Goal: Register for event/course

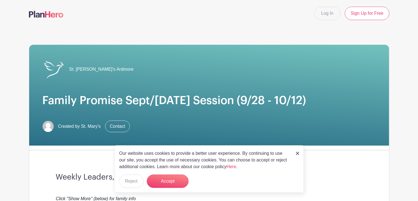
click at [297, 152] on img at bounding box center [297, 153] width 3 height 3
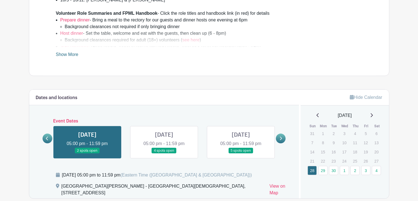
scroll to position [270, 0]
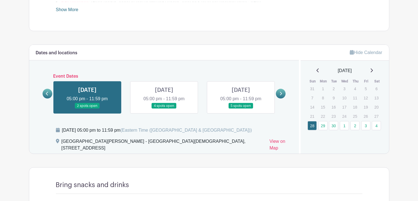
click at [164, 109] on link at bounding box center [164, 109] width 0 height 0
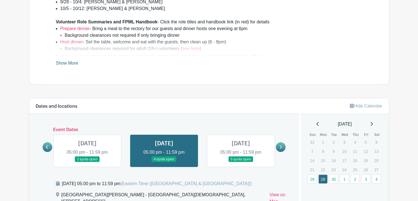
scroll to position [215, 0]
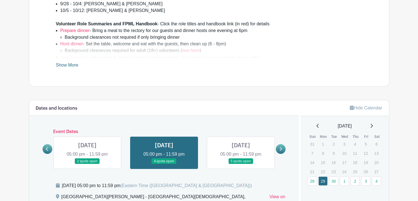
click at [241, 164] on link at bounding box center [241, 164] width 0 height 0
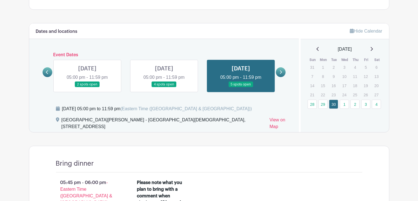
scroll to position [284, 0]
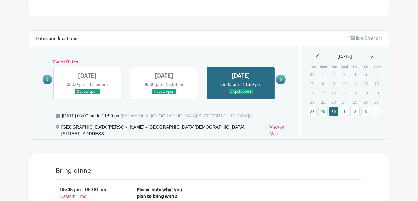
click at [164, 95] on link at bounding box center [164, 95] width 0 height 0
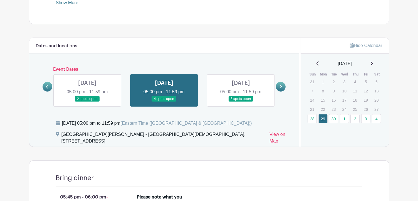
scroll to position [267, 0]
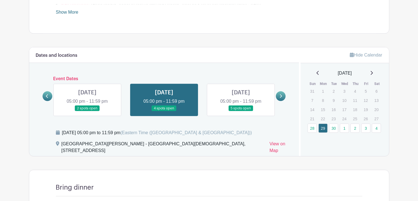
click at [241, 111] on link at bounding box center [241, 111] width 0 height 0
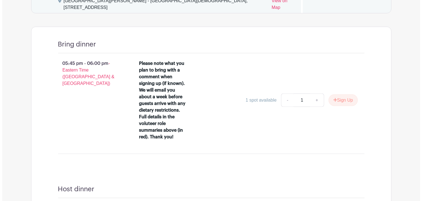
scroll to position [412, 0]
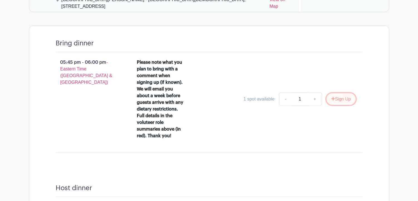
click at [344, 93] on button "Sign Up" at bounding box center [340, 99] width 29 height 12
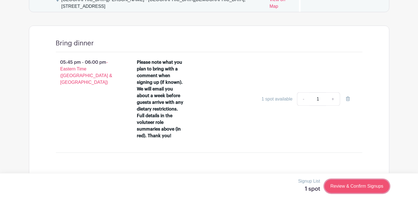
click at [351, 187] on link "Review & Confirm Signups" at bounding box center [356, 185] width 65 height 13
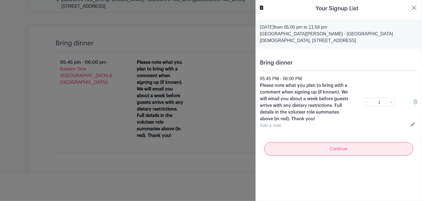
click at [361, 155] on input "Continue" at bounding box center [338, 148] width 149 height 13
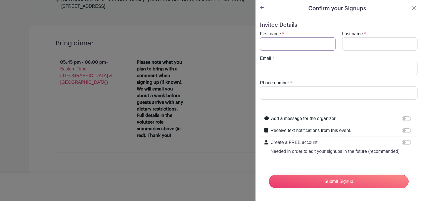
click at [314, 42] on input "First name" at bounding box center [298, 43] width 76 height 13
type input "[PERSON_NAME]"
type input "[EMAIL_ADDRESS][DOMAIN_NAME]"
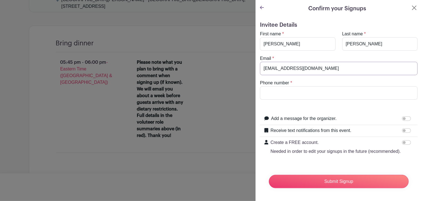
type input "6103311235"
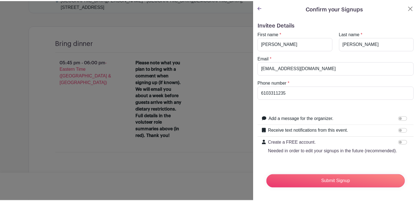
scroll to position [11, 0]
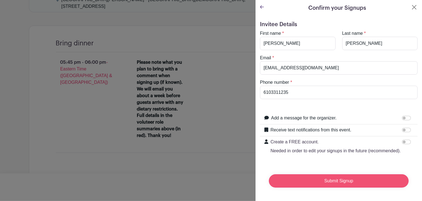
click at [343, 179] on input "Submit Signup" at bounding box center [339, 180] width 140 height 13
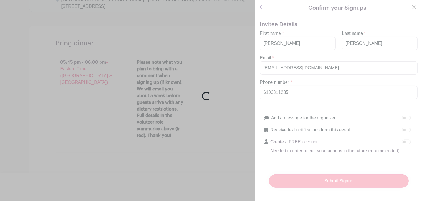
click at [343, 179] on div "Loading..." at bounding box center [211, 100] width 422 height 201
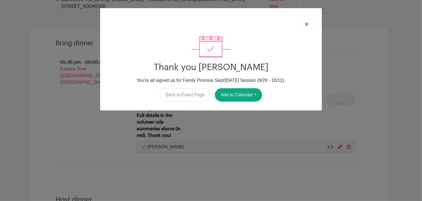
click at [306, 24] on img at bounding box center [306, 24] width 3 height 3
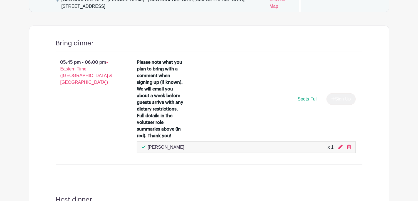
click at [306, 26] on div "Bring dinner 05:45 pm - 06:00 pm - Eastern Time ([GEOGRAPHIC_DATA] & [GEOGRAPHI…" at bounding box center [209, 104] width 333 height 156
click at [339, 145] on icon at bounding box center [340, 147] width 4 height 4
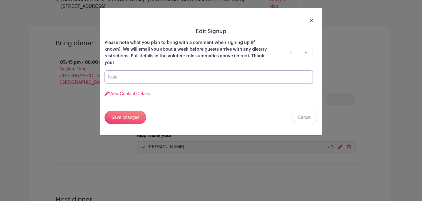
click at [214, 73] on input "text" at bounding box center [209, 76] width 209 height 13
type input "Baked ziti, garlic bread, salad & dessert"
click at [130, 115] on input "Save changes" at bounding box center [126, 117] width 42 height 13
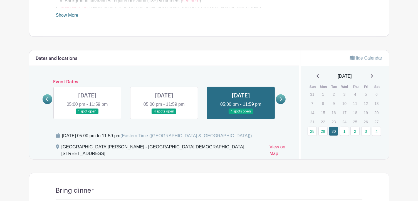
scroll to position [207, 0]
